Goal: Task Accomplishment & Management: Manage account settings

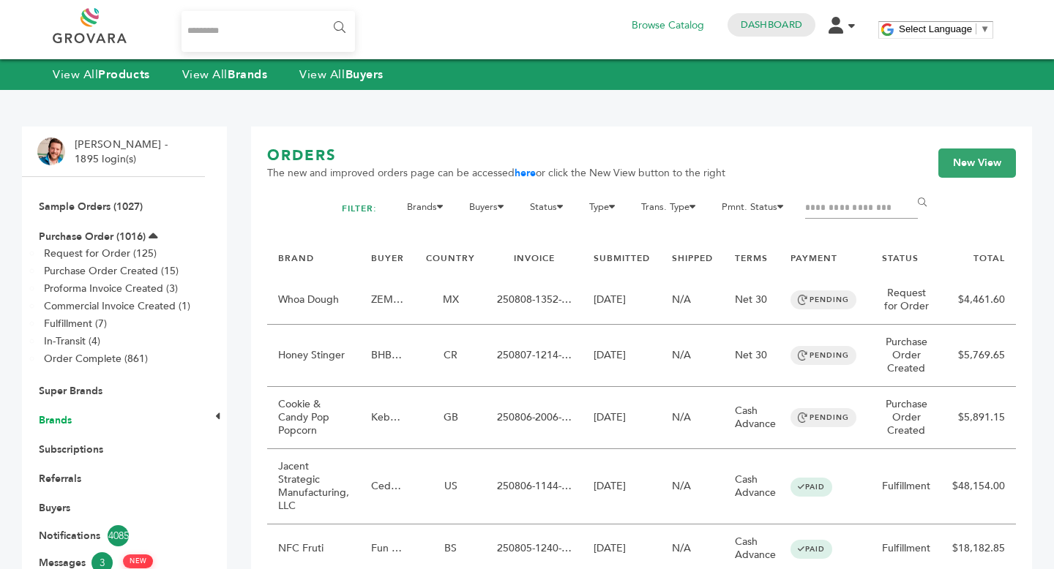
click at [55, 421] on link "Brands" at bounding box center [55, 420] width 33 height 14
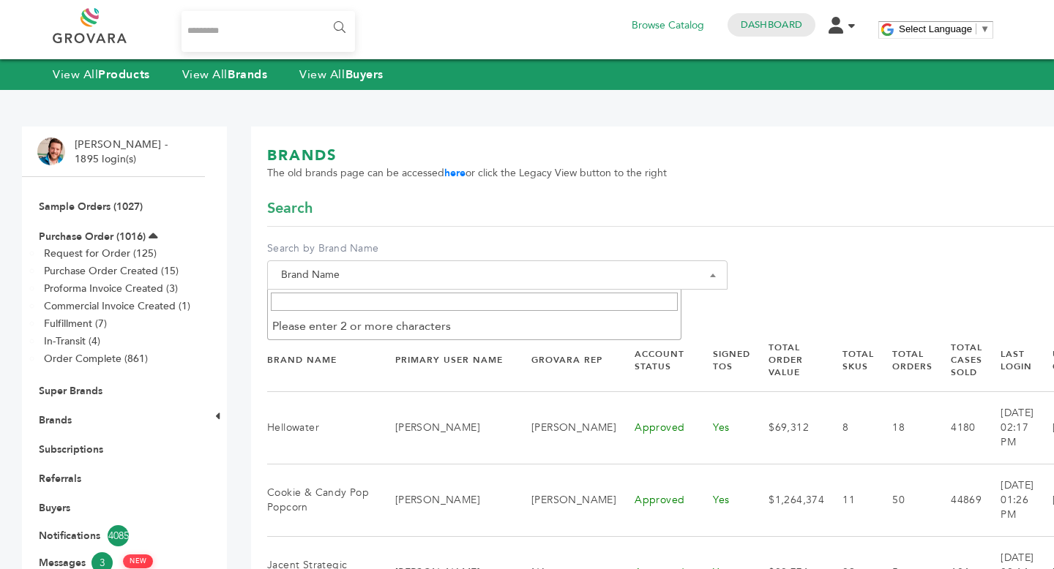
click at [400, 285] on span "Brand Name" at bounding box center [497, 275] width 444 height 20
click at [389, 301] on input "Search" at bounding box center [474, 302] width 407 height 18
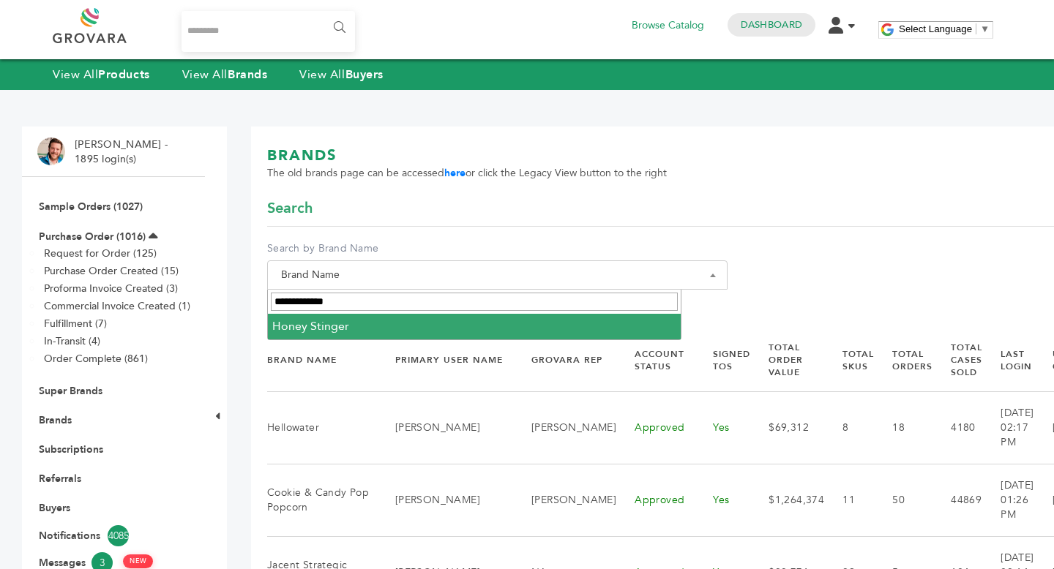
type input "**********"
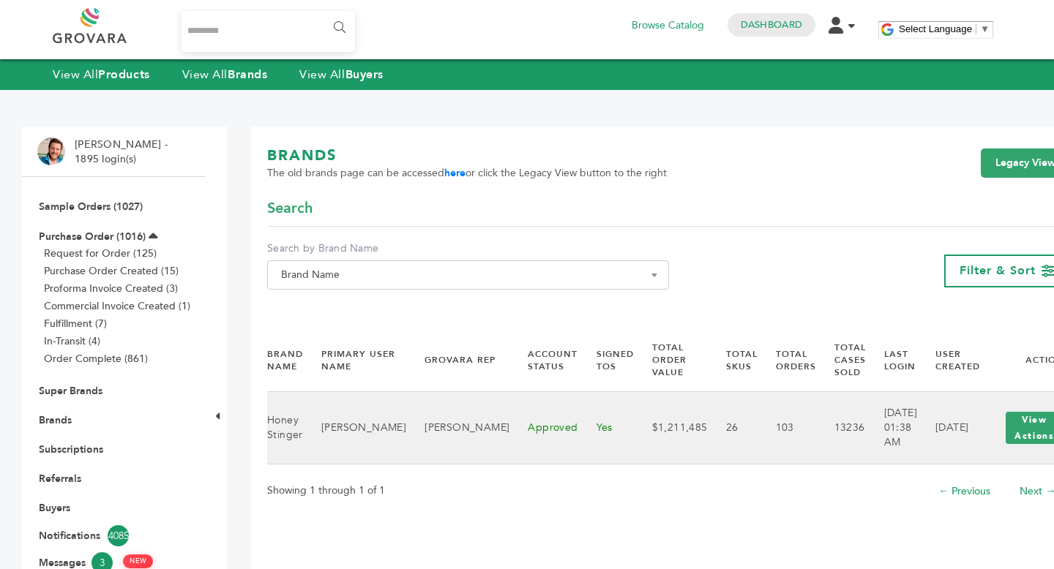
click at [917, 423] on td "08/02/2021" at bounding box center [948, 427] width 63 height 72
click at [1005, 427] on button "View Actions" at bounding box center [1033, 428] width 57 height 32
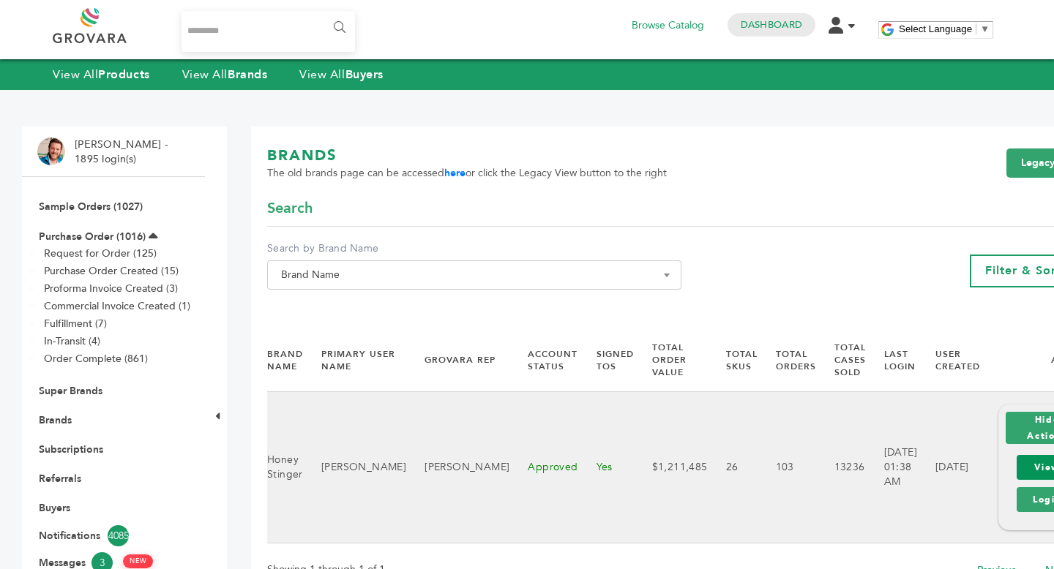
click at [1016, 469] on link "View" at bounding box center [1046, 467] width 61 height 25
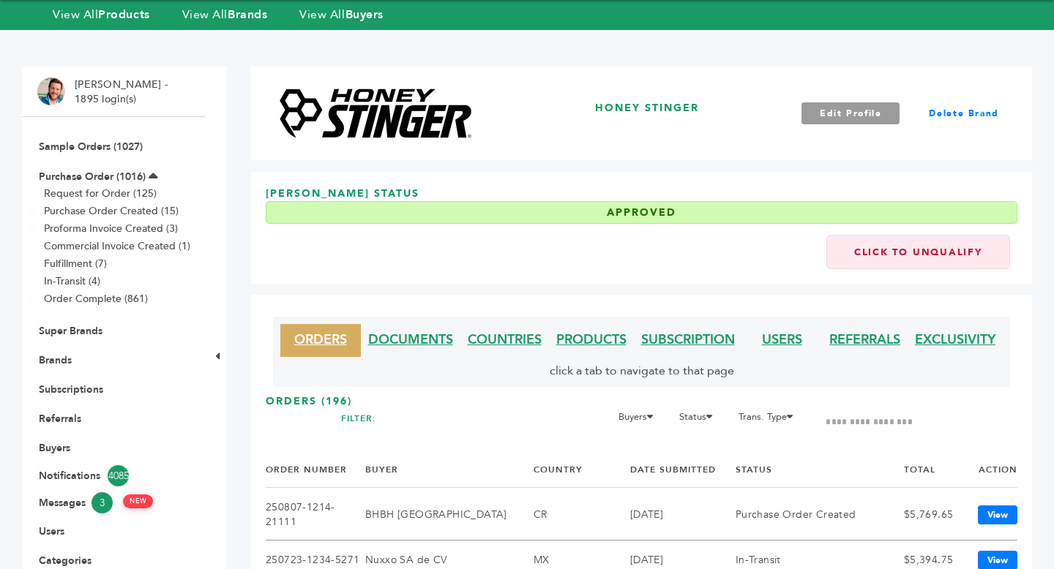
scroll to position [63, 0]
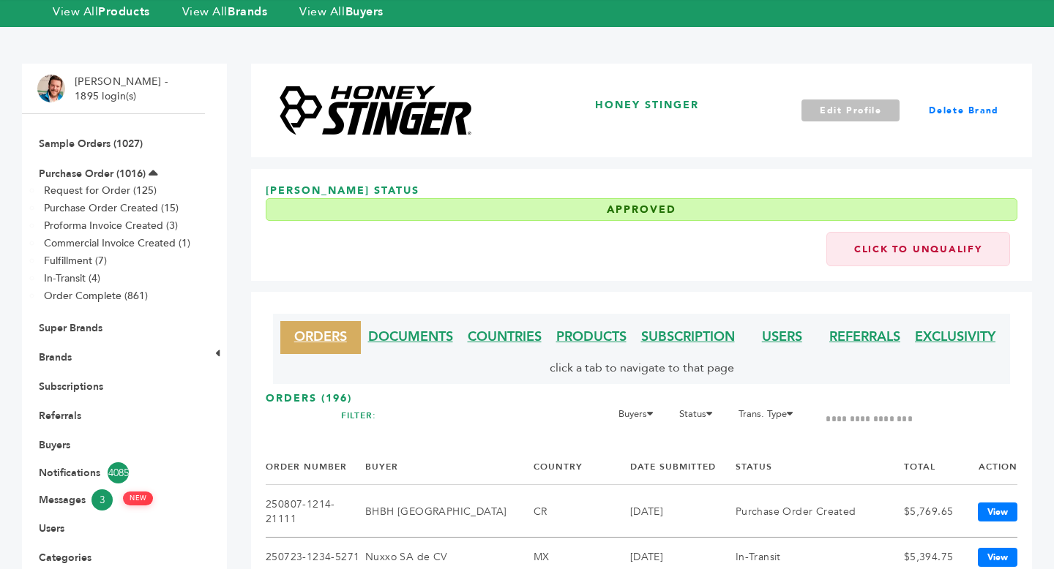
click at [834, 106] on link "Edit Profile" at bounding box center [850, 110] width 99 height 22
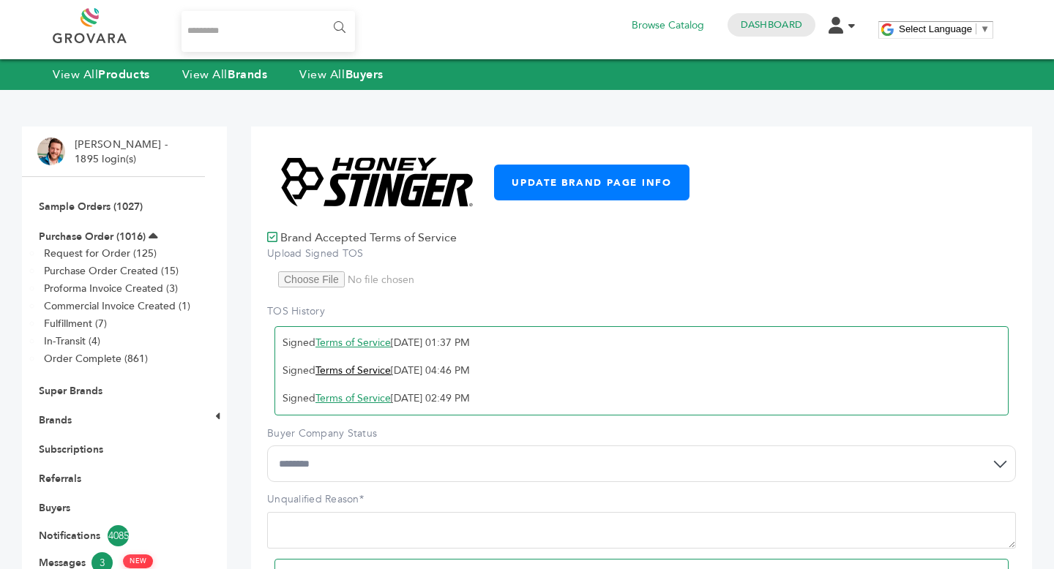
click at [353, 369] on link "Terms of Service" at bounding box center [352, 371] width 75 height 14
click at [372, 398] on link "Terms of Service" at bounding box center [352, 398] width 75 height 14
